Goal: Task Accomplishment & Management: Use online tool/utility

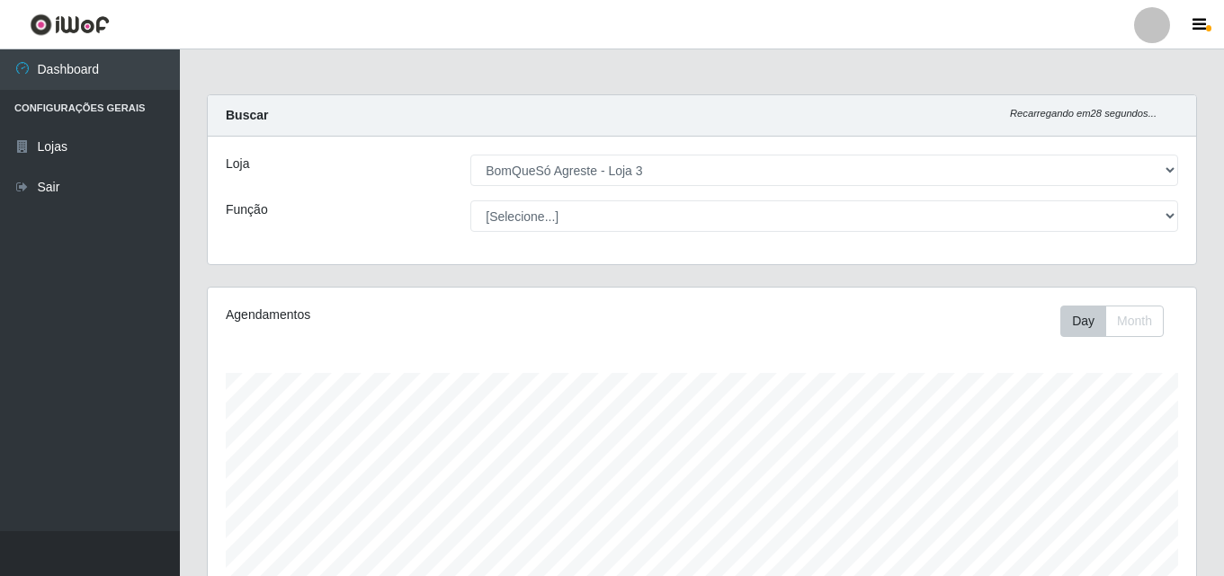
select select "215"
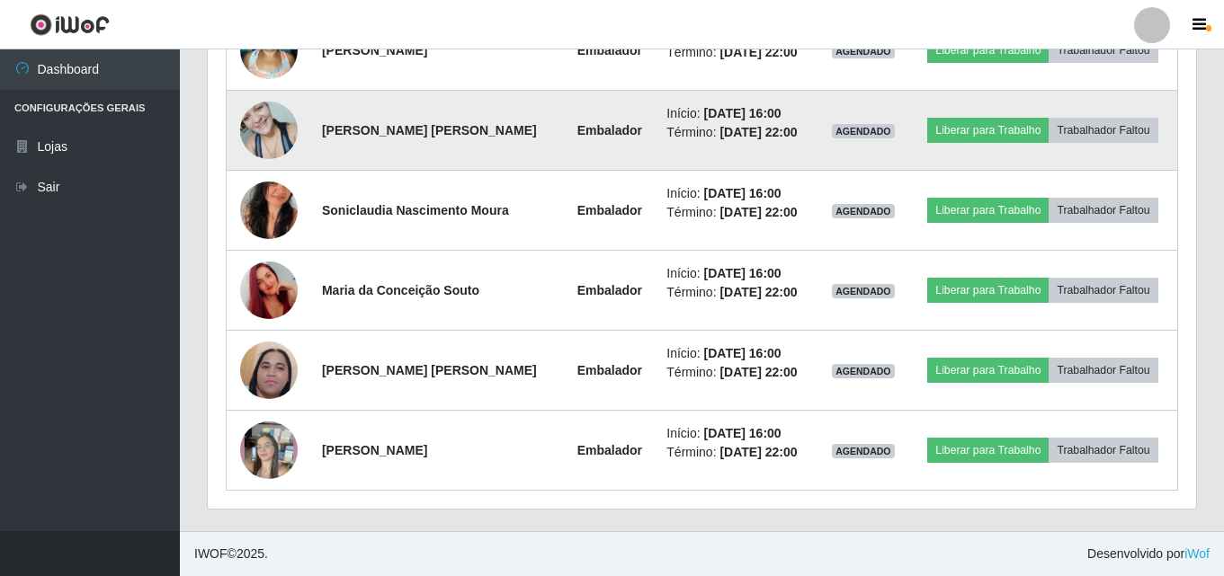
scroll to position [688, 0]
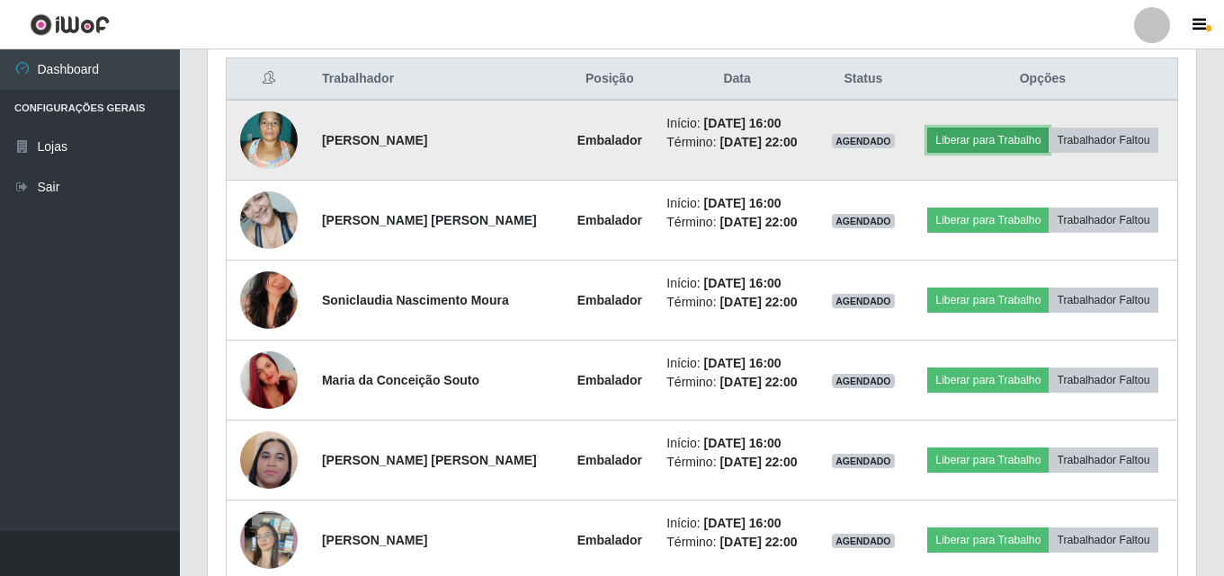
click at [950, 134] on button "Liberar para Trabalho" at bounding box center [987, 140] width 121 height 25
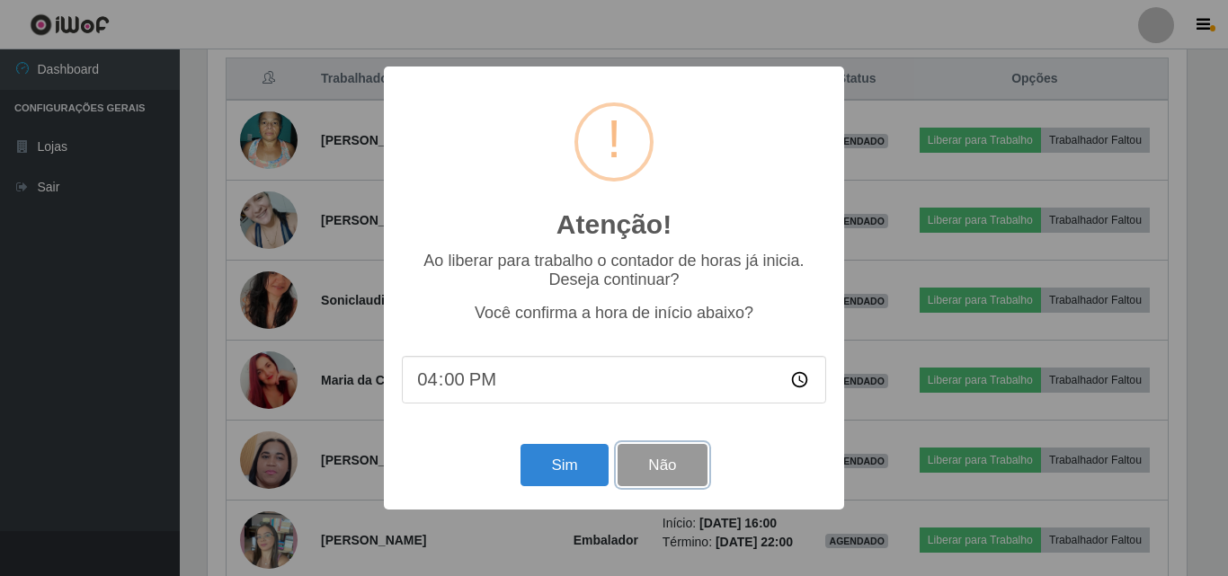
click at [682, 477] on button "Não" at bounding box center [662, 465] width 89 height 42
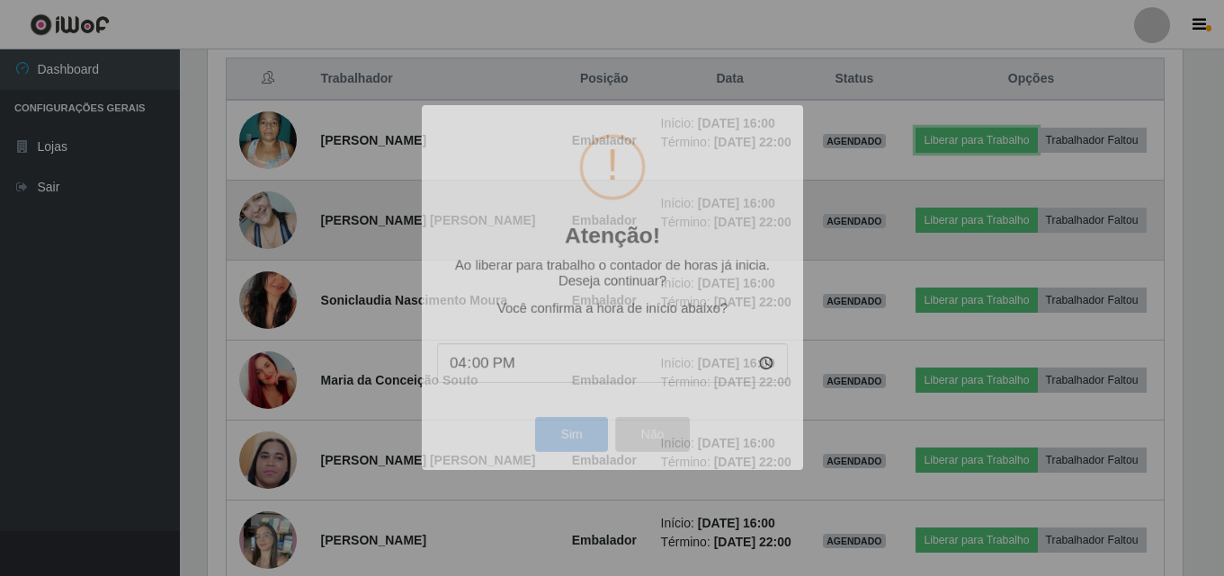
scroll to position [373, 988]
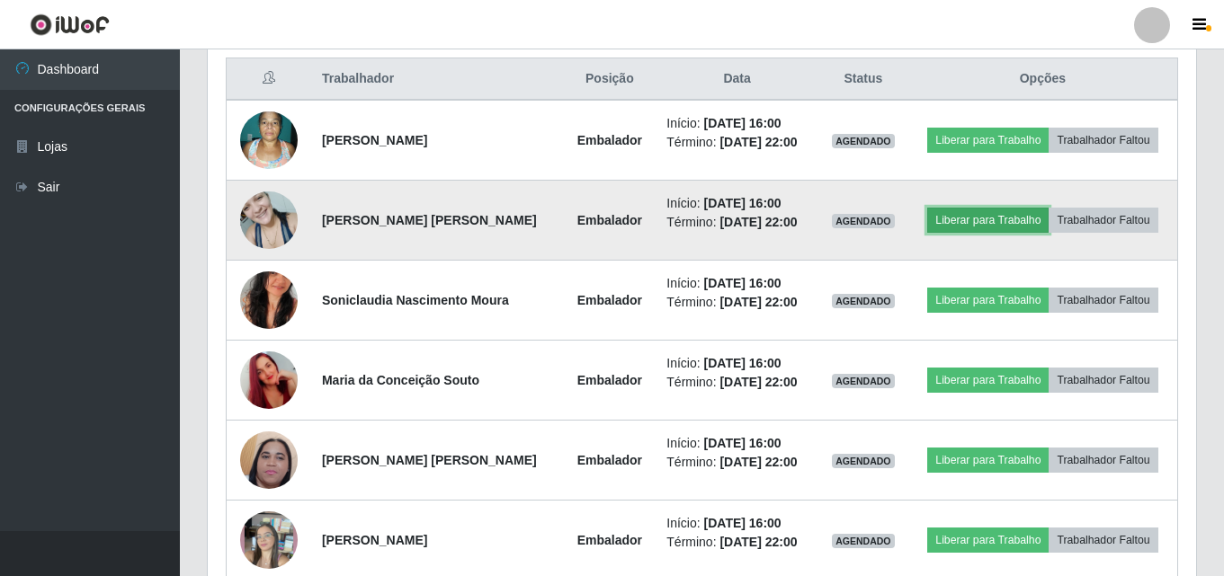
click at [995, 210] on button "Liberar para Trabalho" at bounding box center [987, 220] width 121 height 25
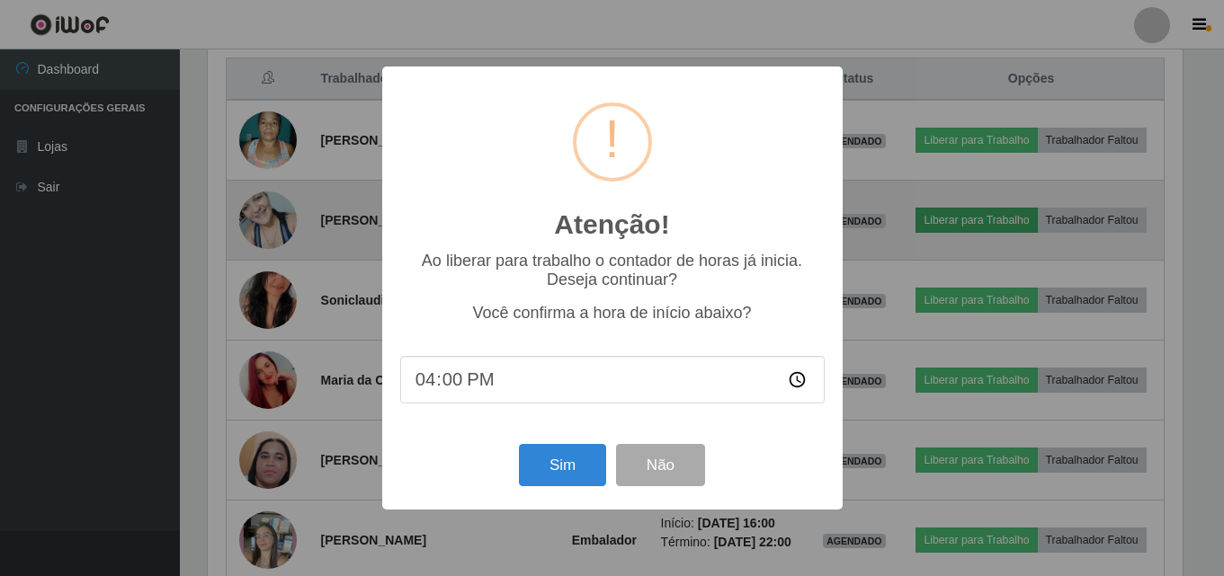
scroll to position [373, 979]
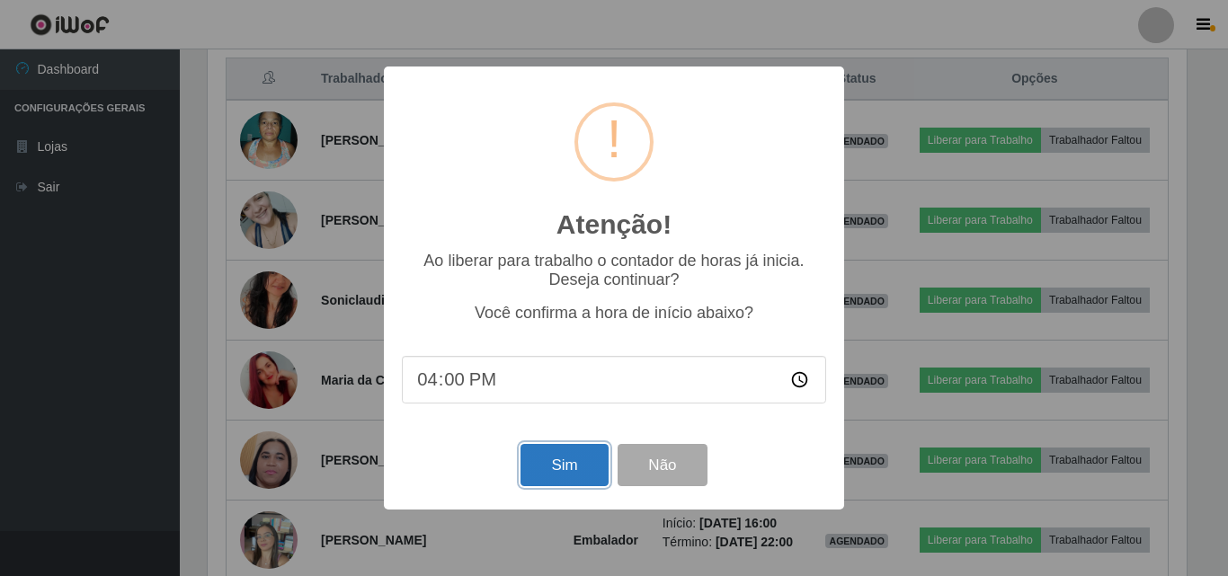
click at [526, 478] on button "Sim" at bounding box center [564, 465] width 87 height 42
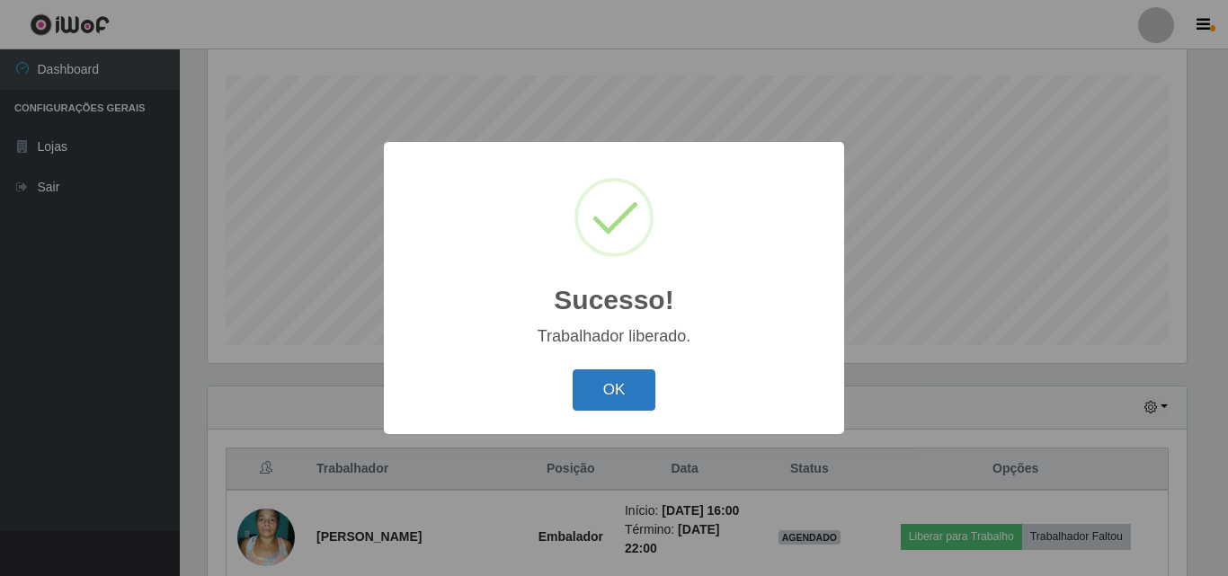
click at [622, 397] on button "OK" at bounding box center [615, 391] width 84 height 42
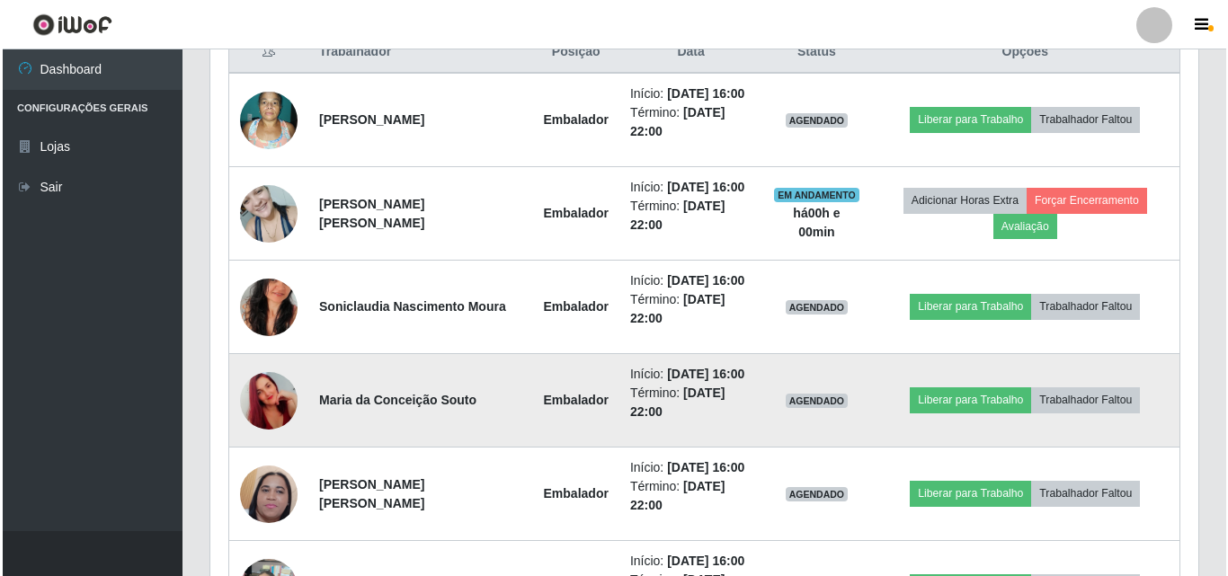
scroll to position [747, 0]
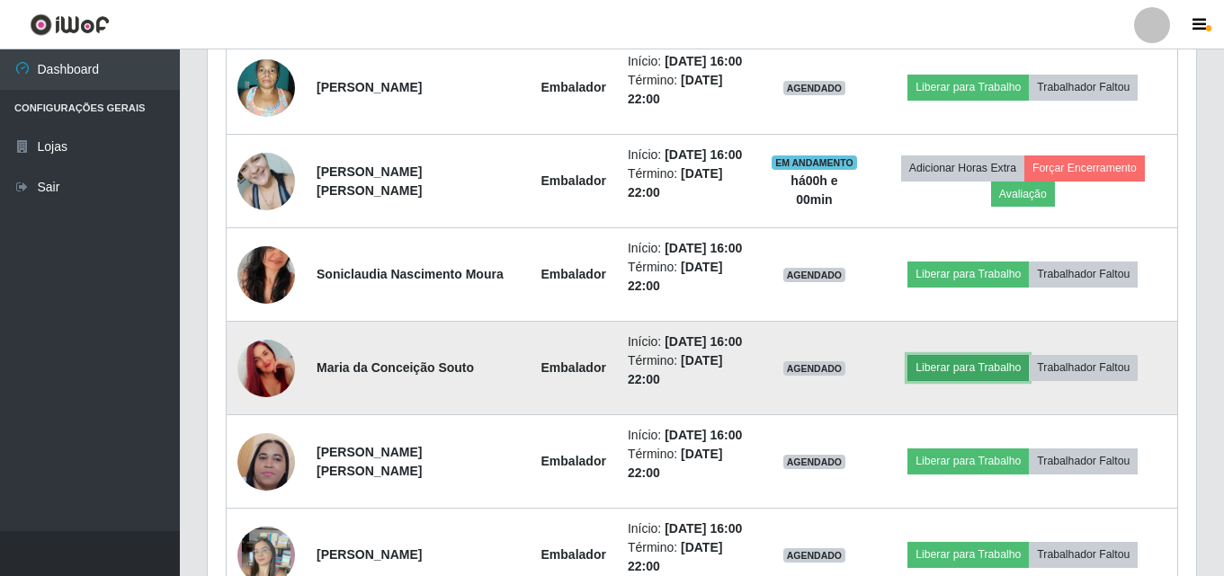
click at [978, 356] on button "Liberar para Trabalho" at bounding box center [967, 367] width 121 height 25
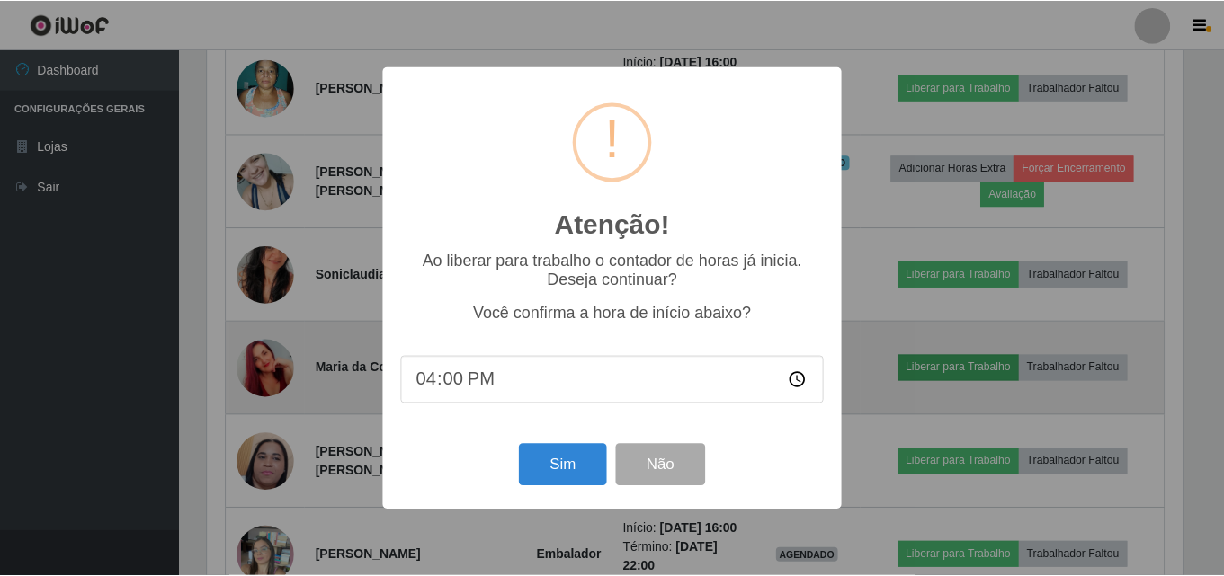
scroll to position [373, 979]
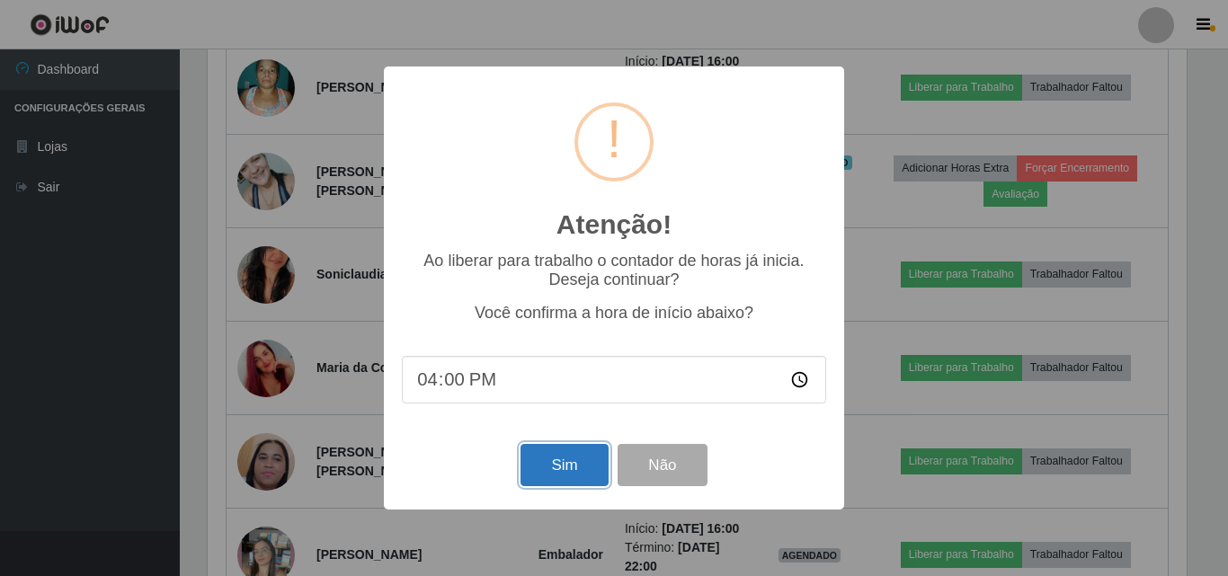
click at [602, 459] on button "Sim" at bounding box center [564, 465] width 87 height 42
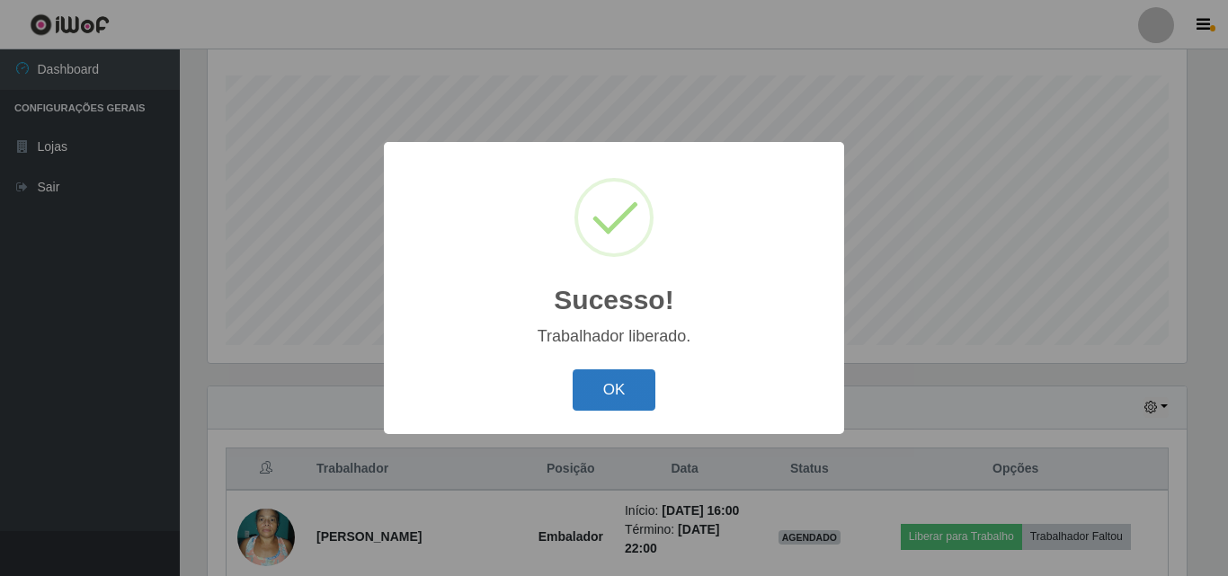
click at [626, 372] on button "OK" at bounding box center [615, 391] width 84 height 42
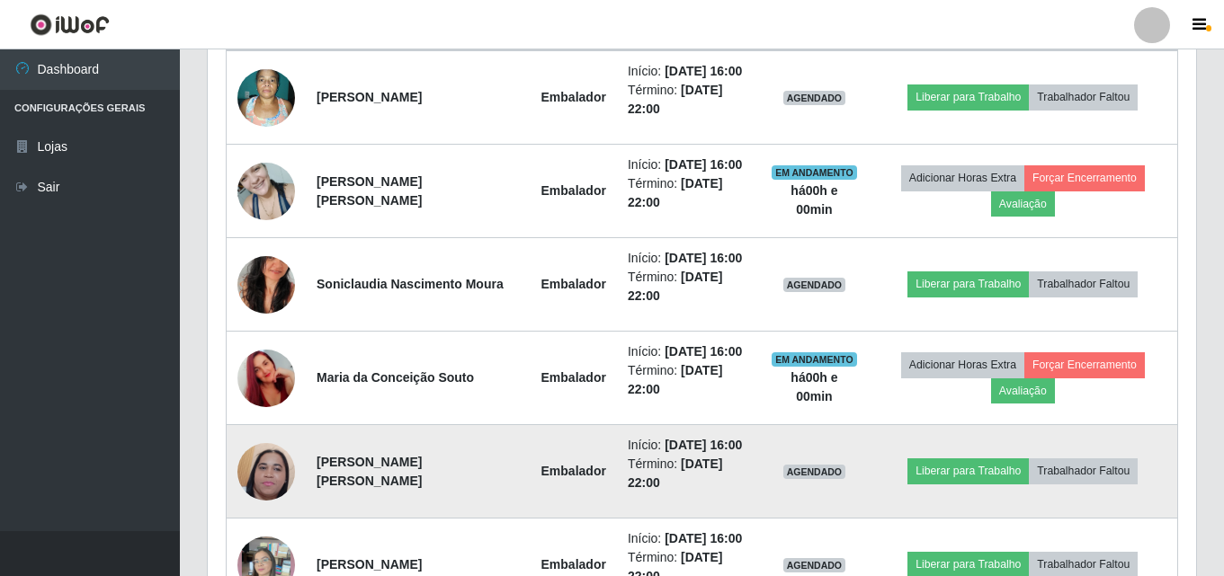
scroll to position [837, 0]
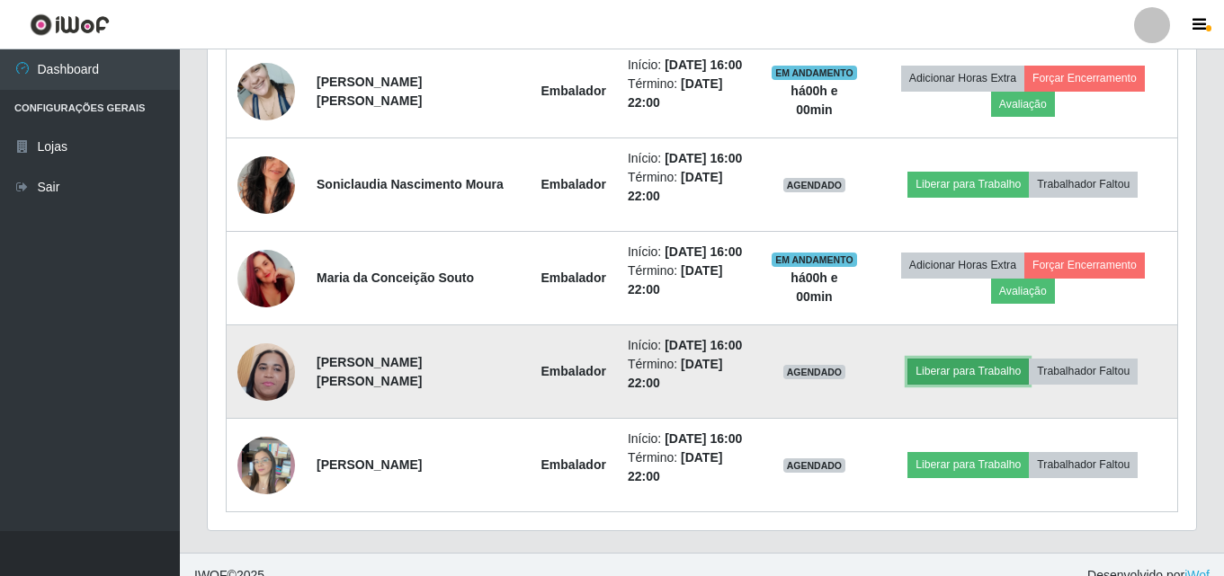
click at [962, 379] on button "Liberar para Trabalho" at bounding box center [967, 371] width 121 height 25
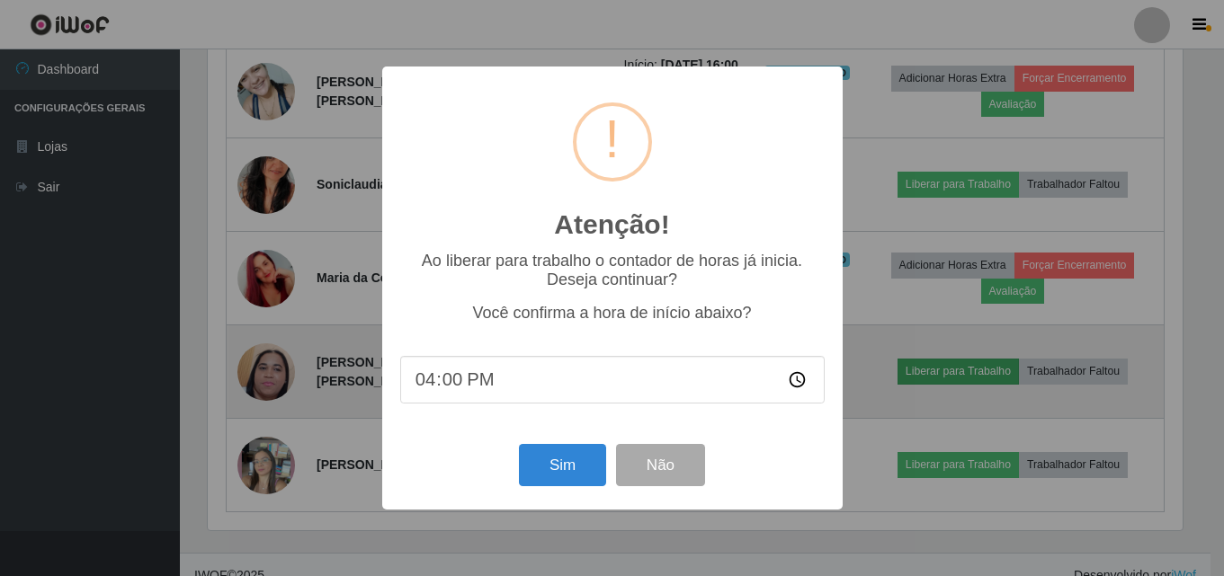
scroll to position [373, 979]
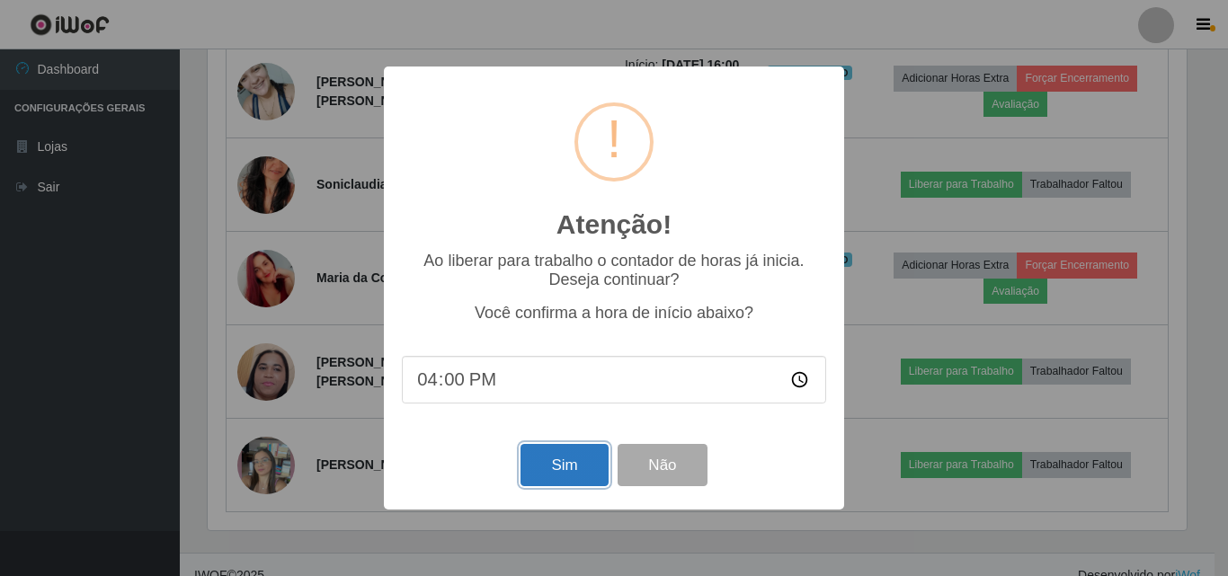
click at [562, 471] on button "Sim" at bounding box center [564, 465] width 87 height 42
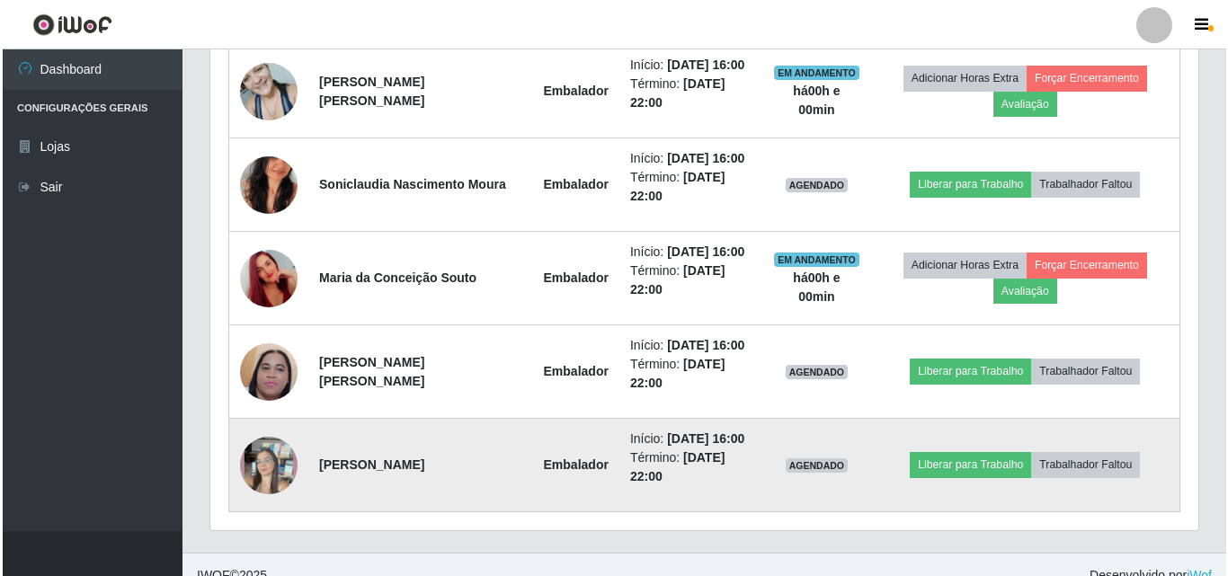
scroll to position [0, 0]
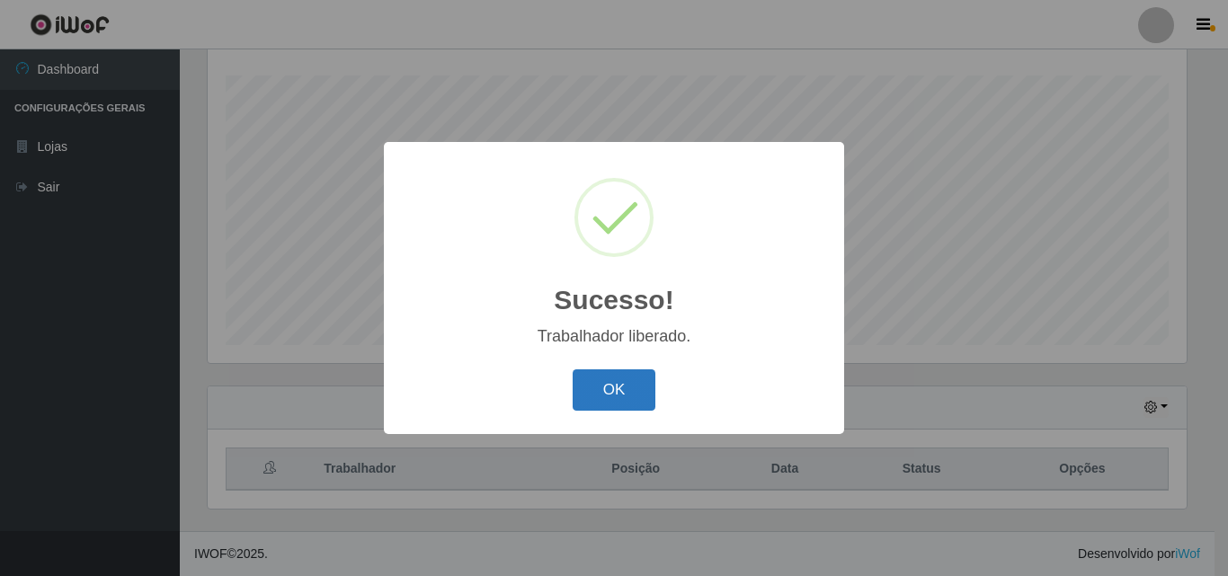
click at [618, 390] on button "OK" at bounding box center [615, 391] width 84 height 42
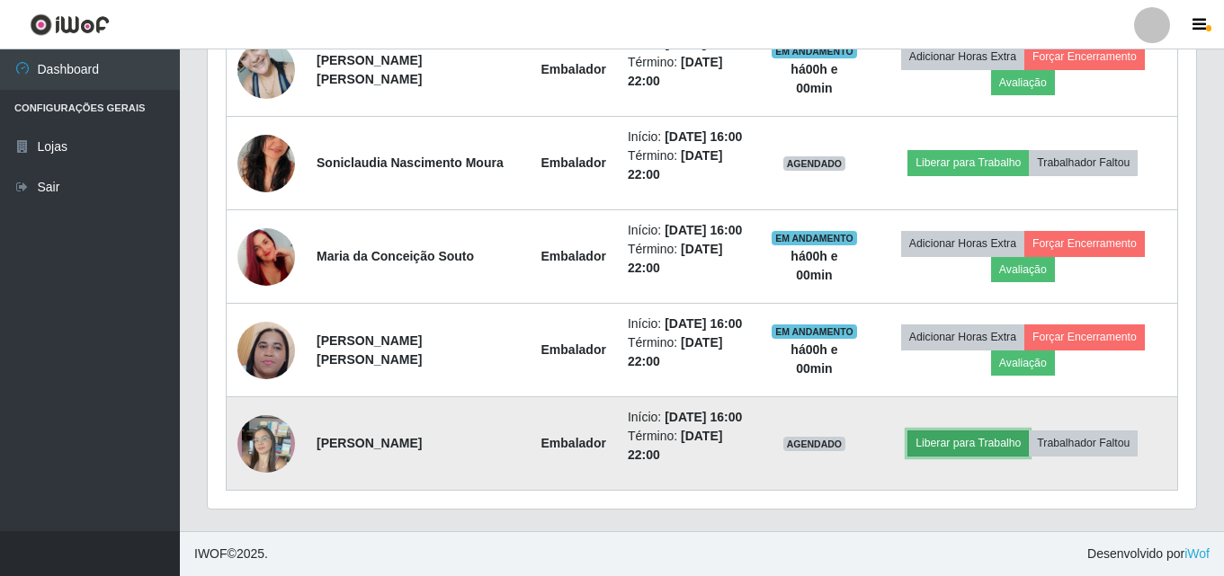
click at [949, 439] on button "Liberar para Trabalho" at bounding box center [967, 443] width 121 height 25
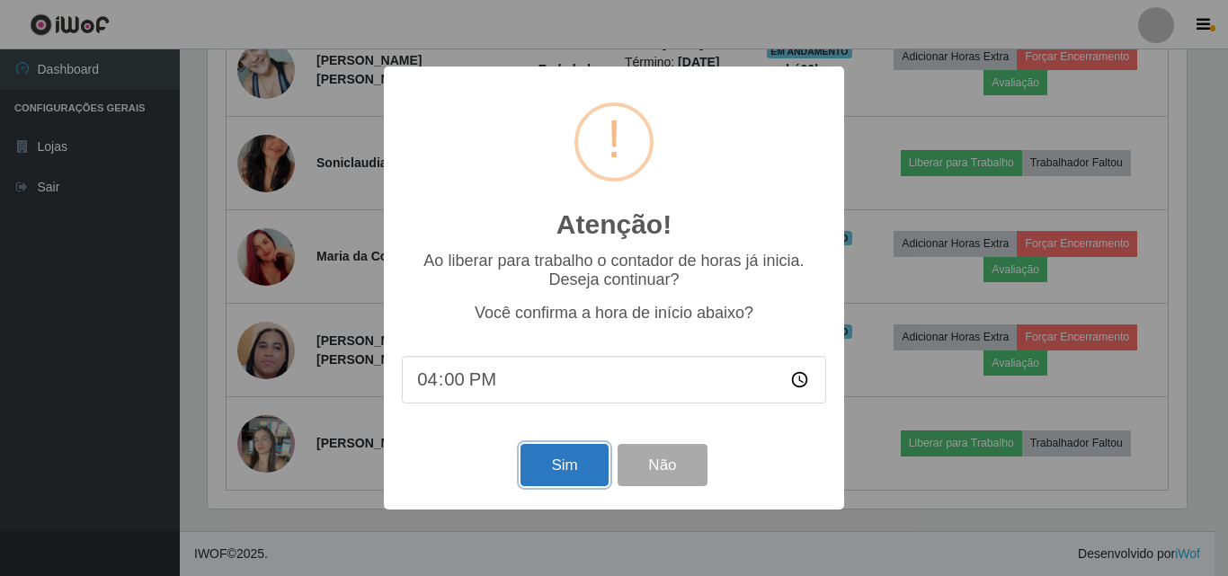
click at [574, 464] on button "Sim" at bounding box center [564, 465] width 87 height 42
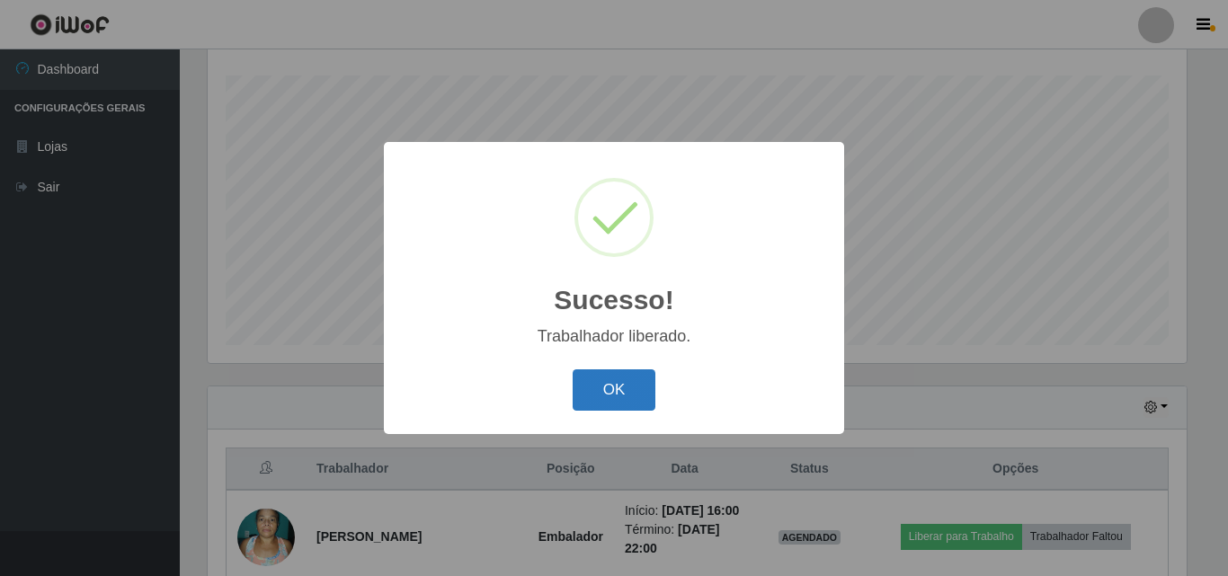
click at [633, 387] on button "OK" at bounding box center [615, 391] width 84 height 42
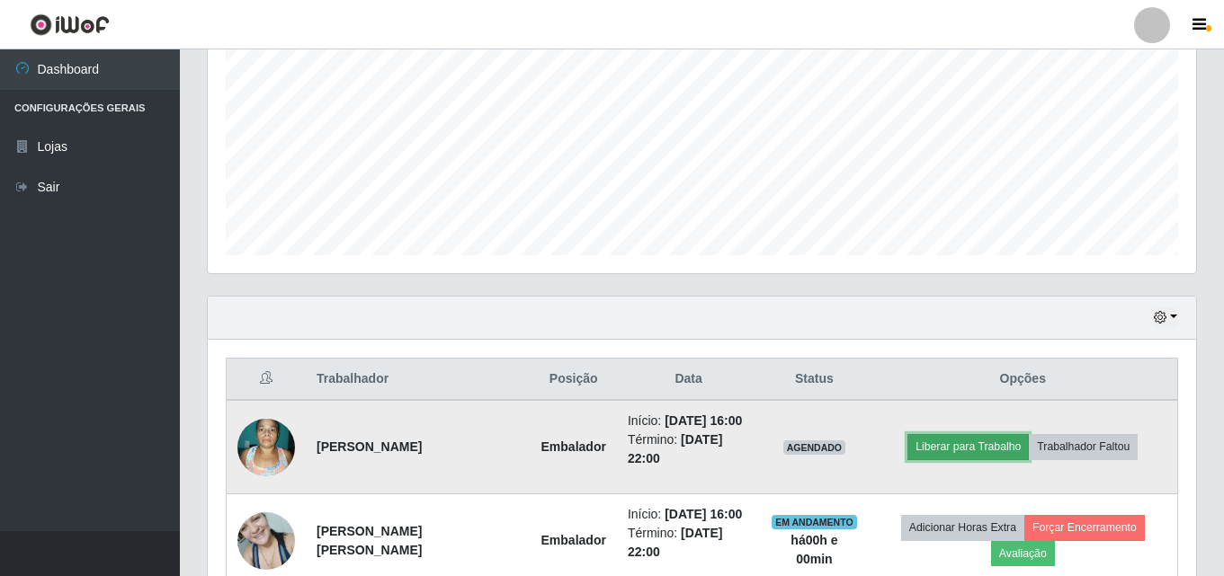
click at [965, 450] on button "Liberar para Trabalho" at bounding box center [967, 446] width 121 height 25
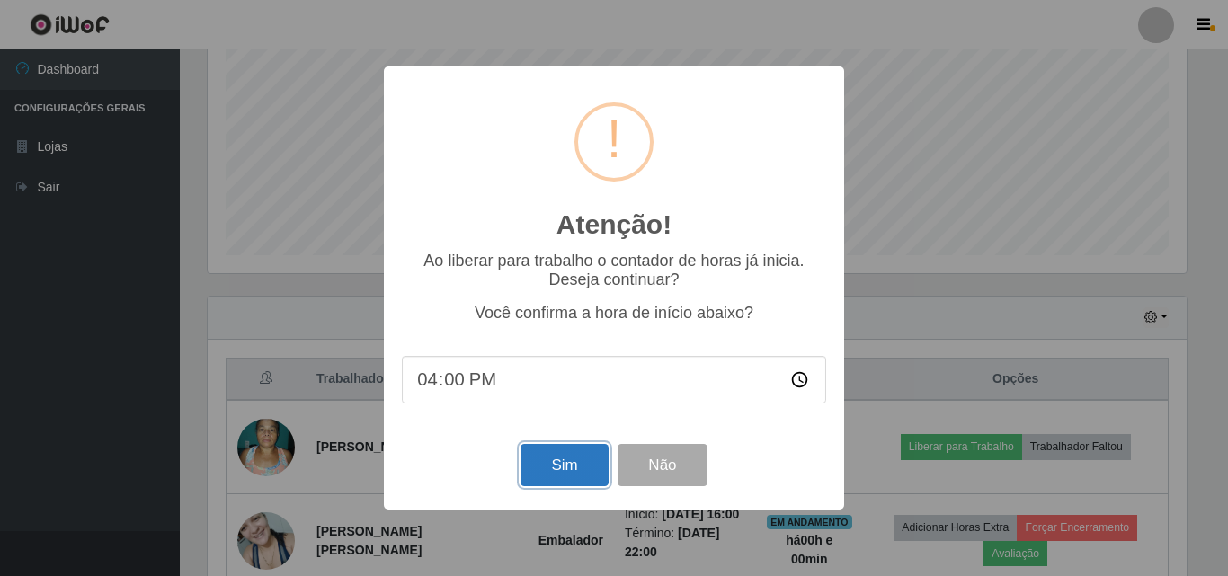
click at [590, 466] on button "Sim" at bounding box center [564, 465] width 87 height 42
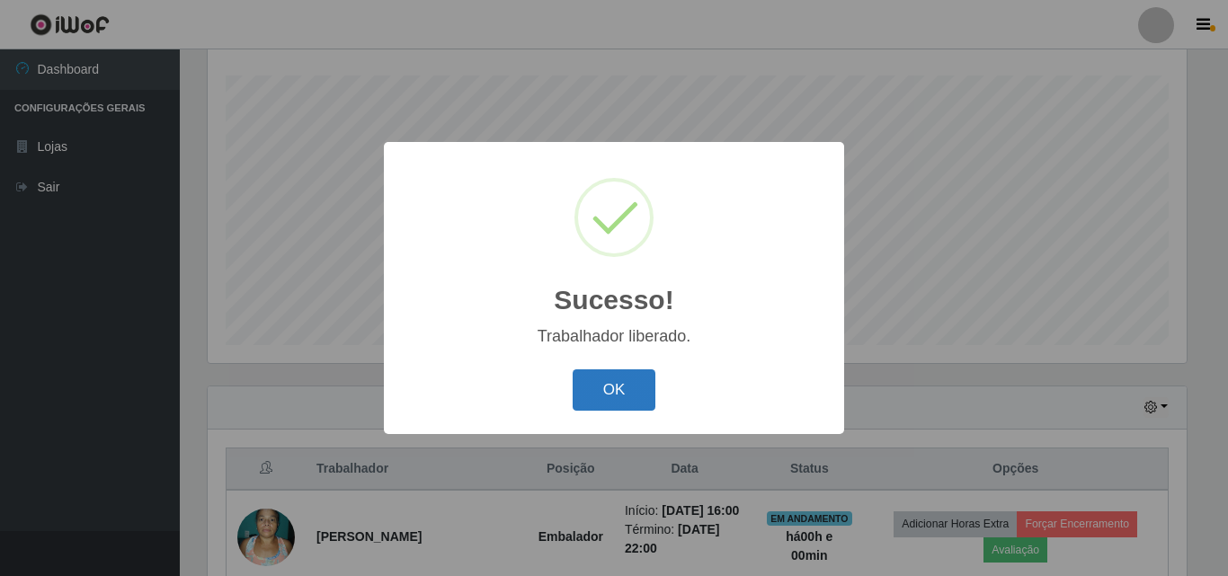
click at [630, 397] on button "OK" at bounding box center [615, 391] width 84 height 42
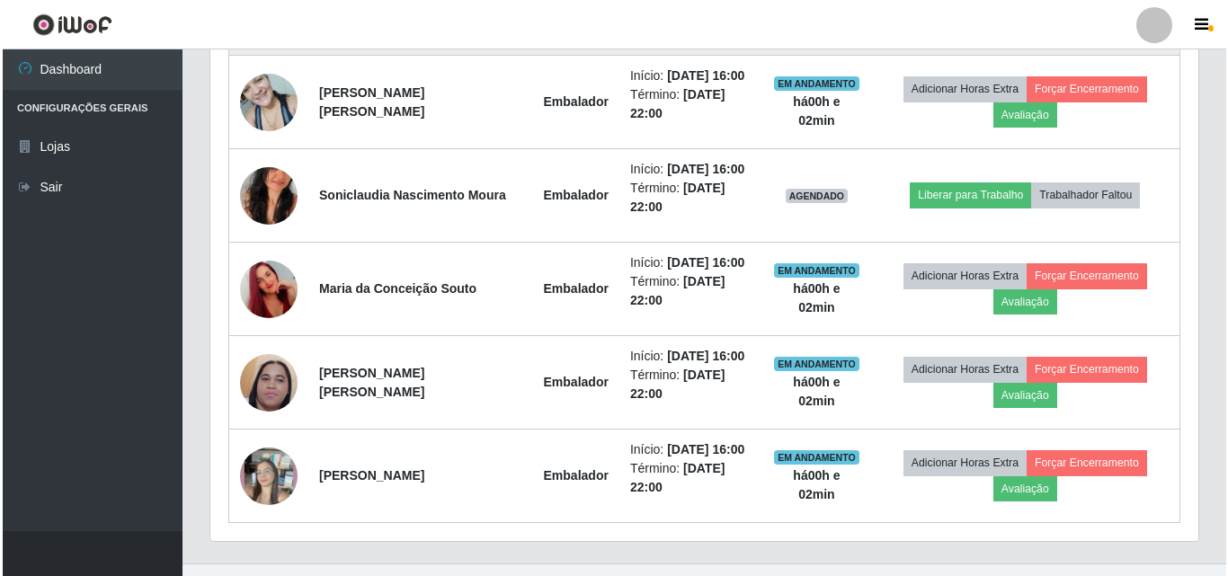
scroll to position [859, 0]
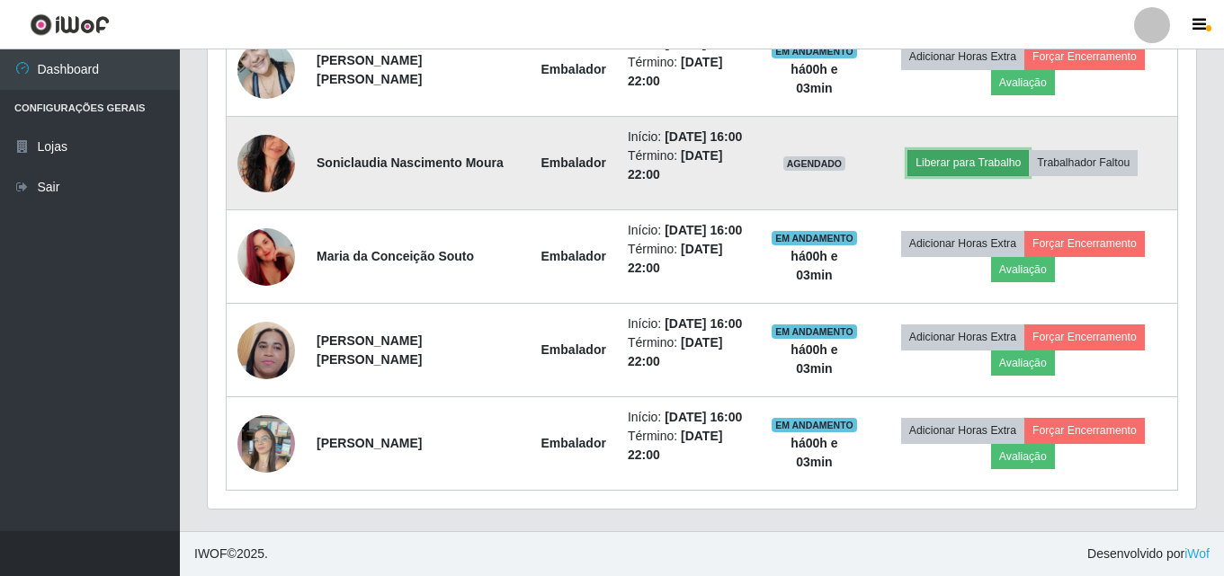
click at [960, 156] on button "Liberar para Trabalho" at bounding box center [967, 162] width 121 height 25
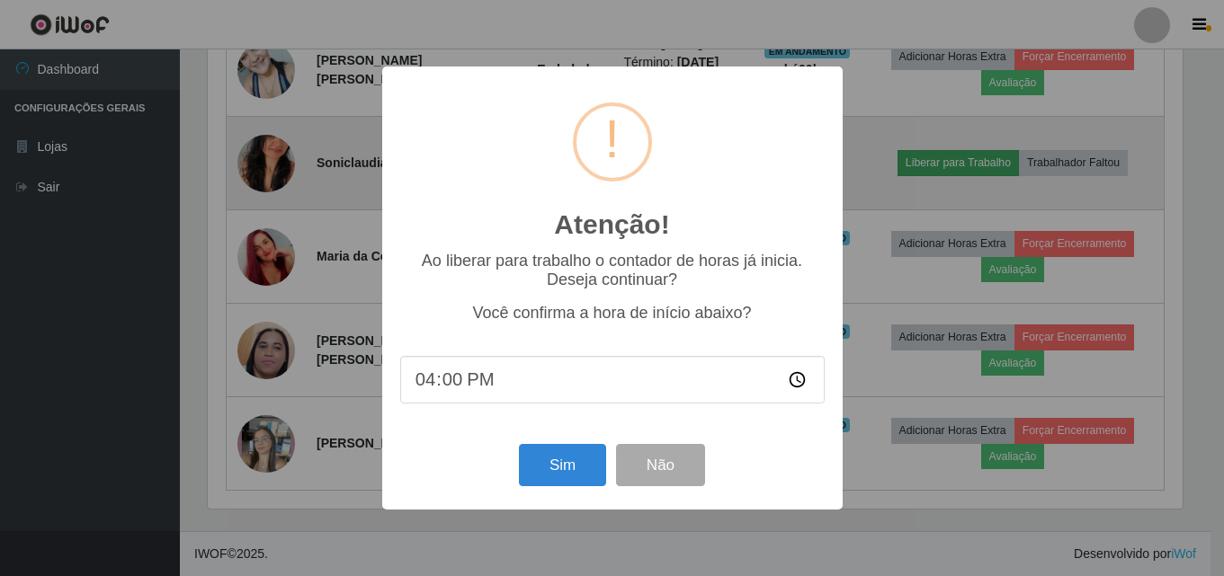
scroll to position [373, 979]
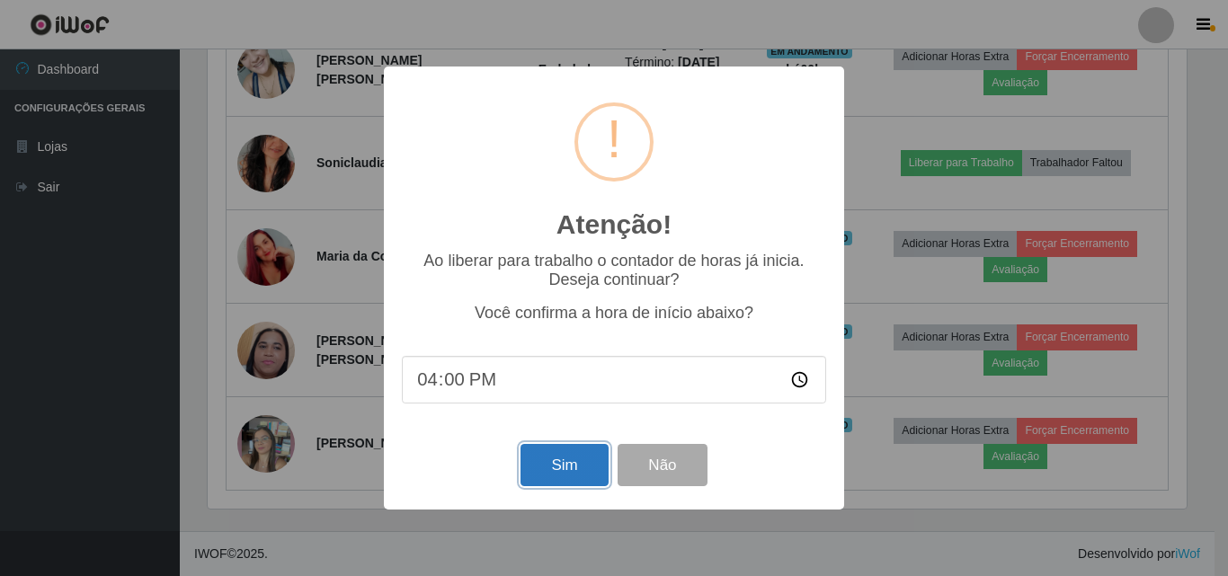
click at [546, 475] on button "Sim" at bounding box center [564, 465] width 87 height 42
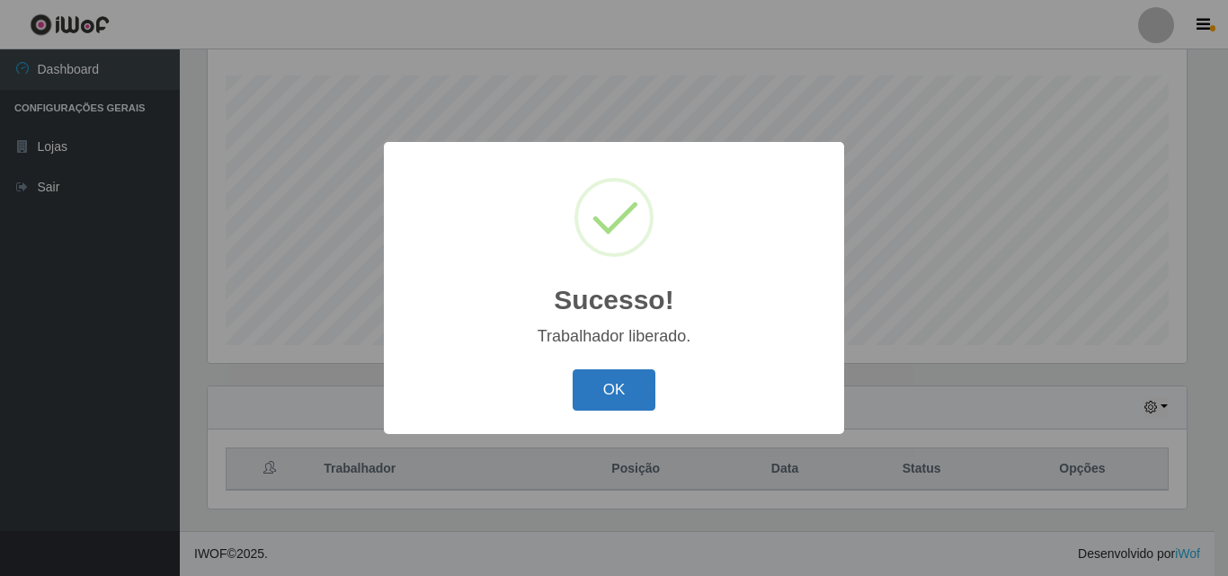
click at [629, 378] on button "OK" at bounding box center [615, 391] width 84 height 42
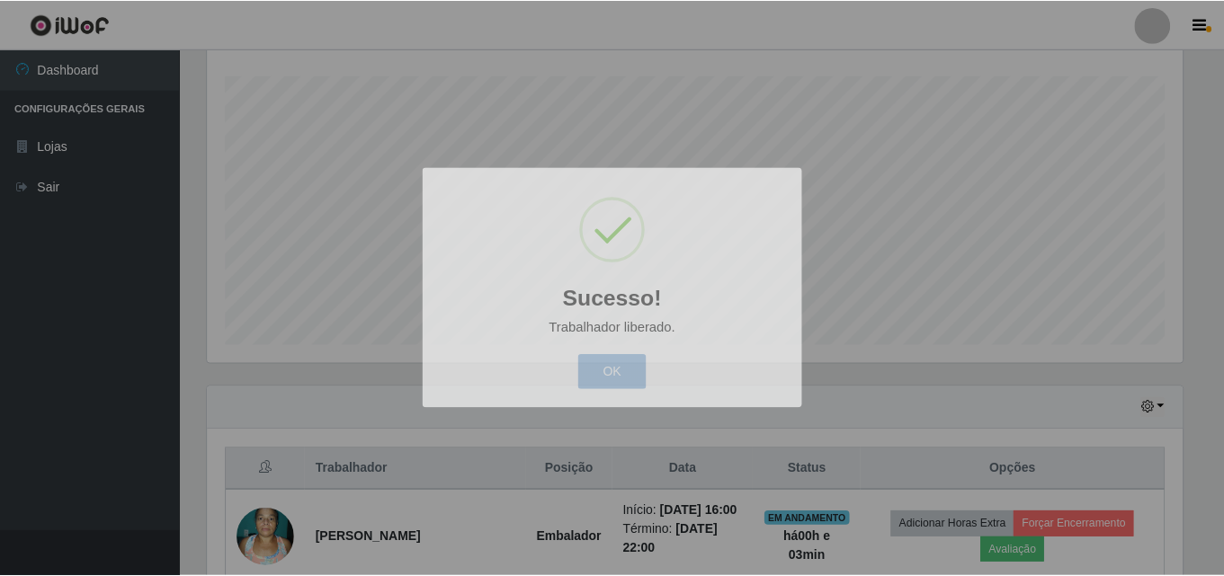
scroll to position [373, 988]
